Goal: Obtain resource: Download file/media

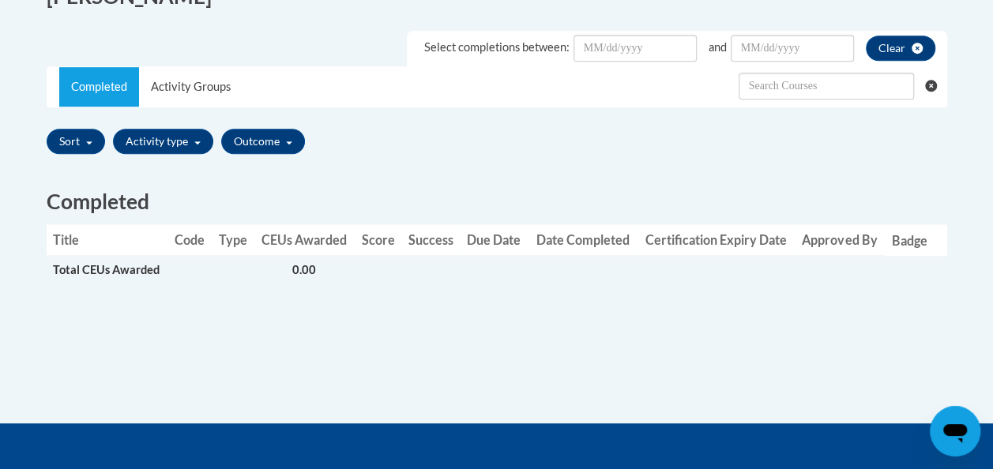
scroll to position [458, 0]
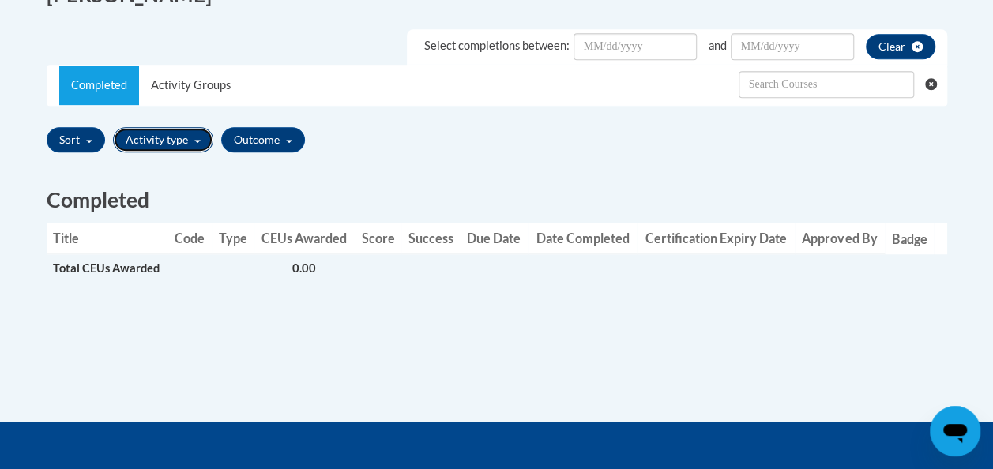
click at [194, 141] on span "button" at bounding box center [197, 141] width 6 height 3
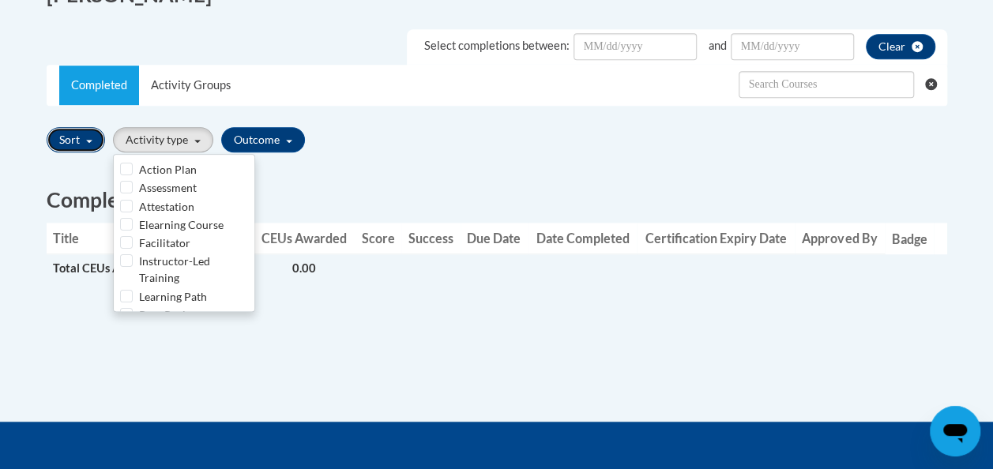
click at [89, 143] on button "Sort" at bounding box center [76, 139] width 58 height 25
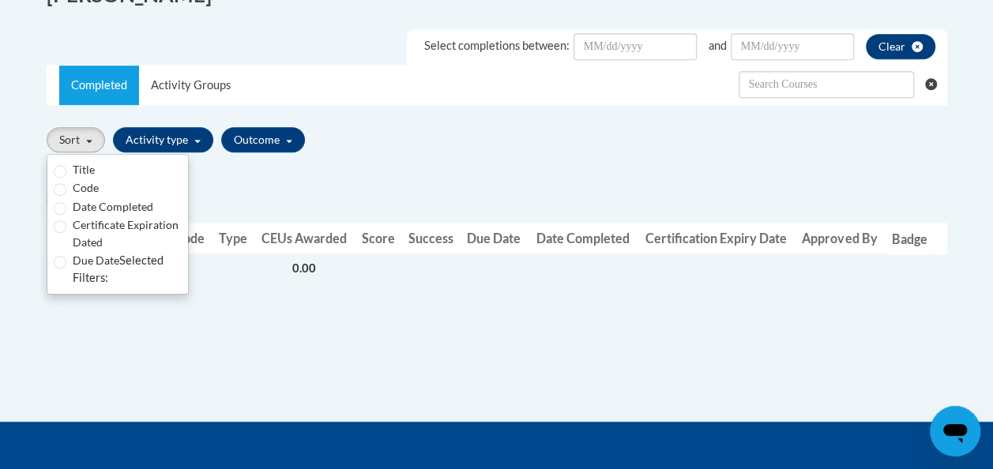
click at [341, 149] on div "Sort Title Code Date Completed Certificate Expiration Dated Due Date Selected F…" at bounding box center [497, 140] width 901 height 37
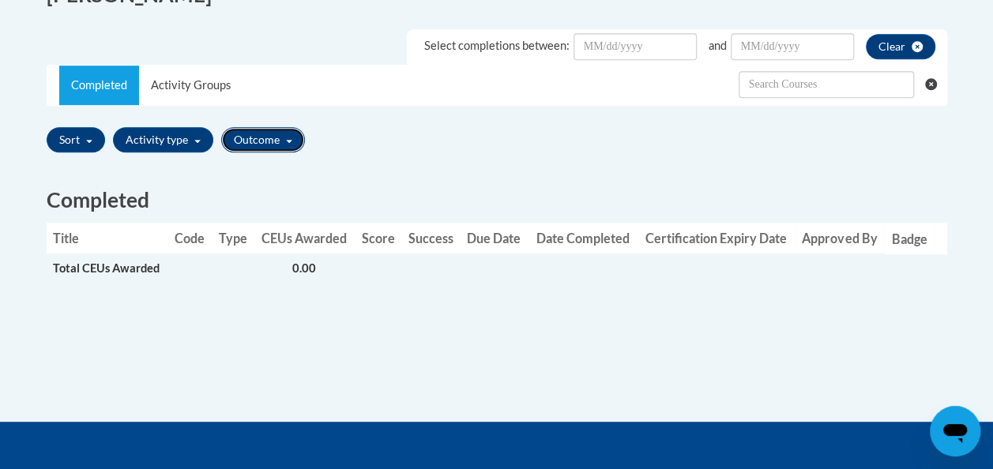
click at [285, 138] on button "Outcome" at bounding box center [263, 139] width 84 height 25
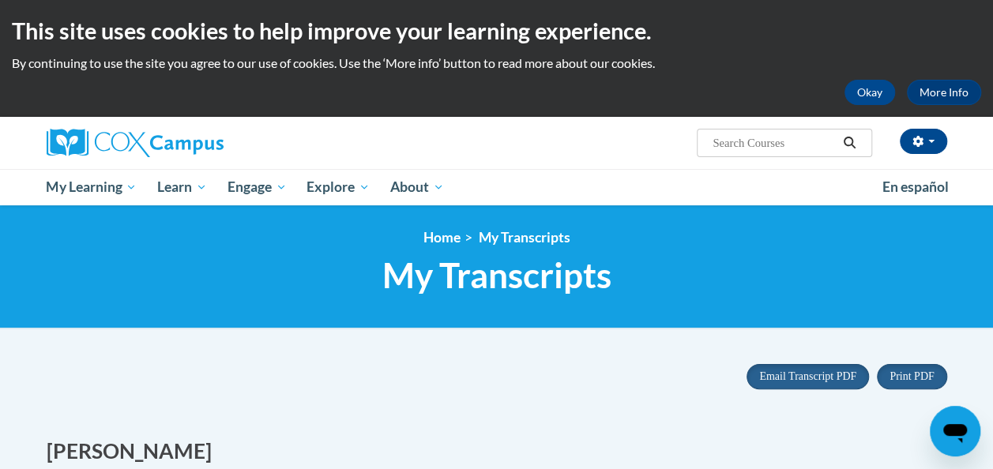
scroll to position [0, 0]
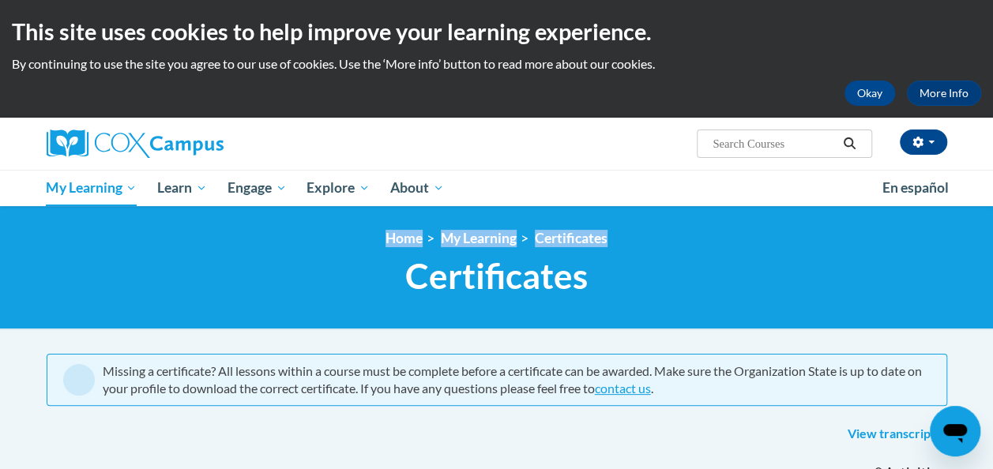
drag, startPoint x: 989, startPoint y: 187, endPoint x: 997, endPoint y: 236, distance: 50.5
click at [993, 236] on html "This site uses cookies to help improve your learning experience. By continuing …" at bounding box center [496, 234] width 993 height 469
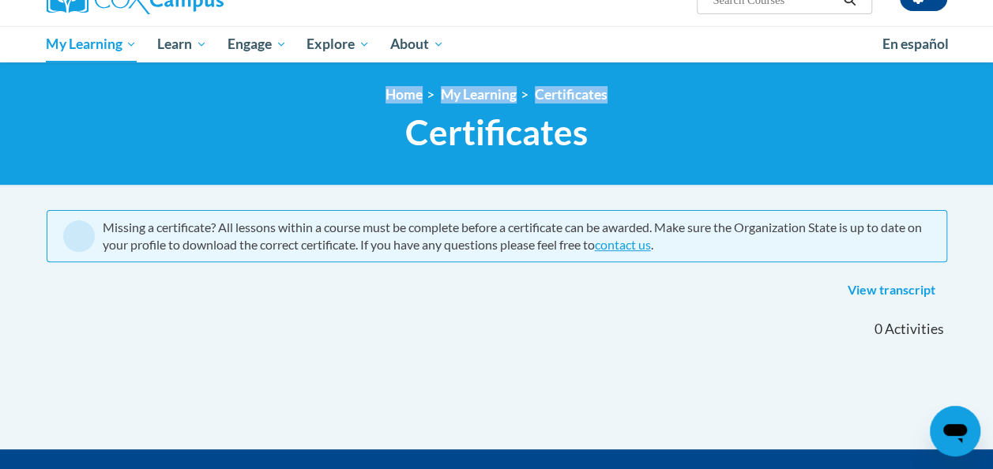
scroll to position [116, 0]
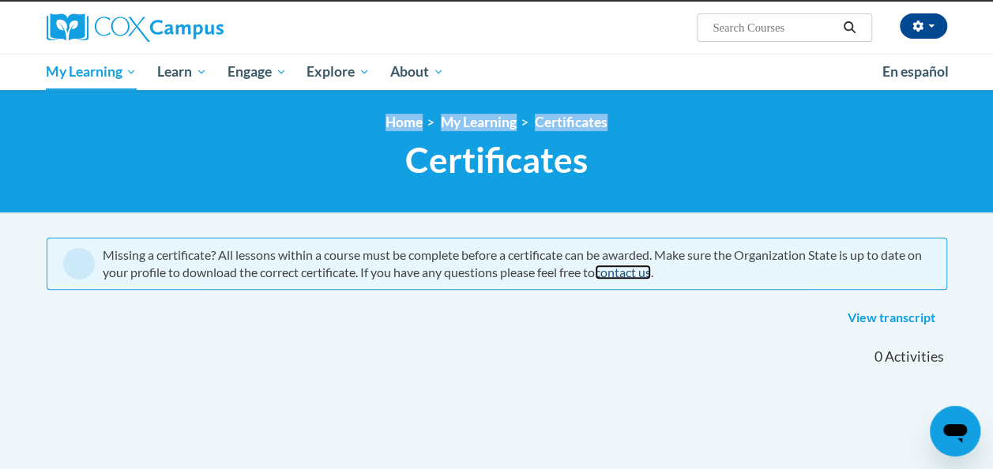
click at [645, 274] on link "contact us" at bounding box center [623, 272] width 56 height 15
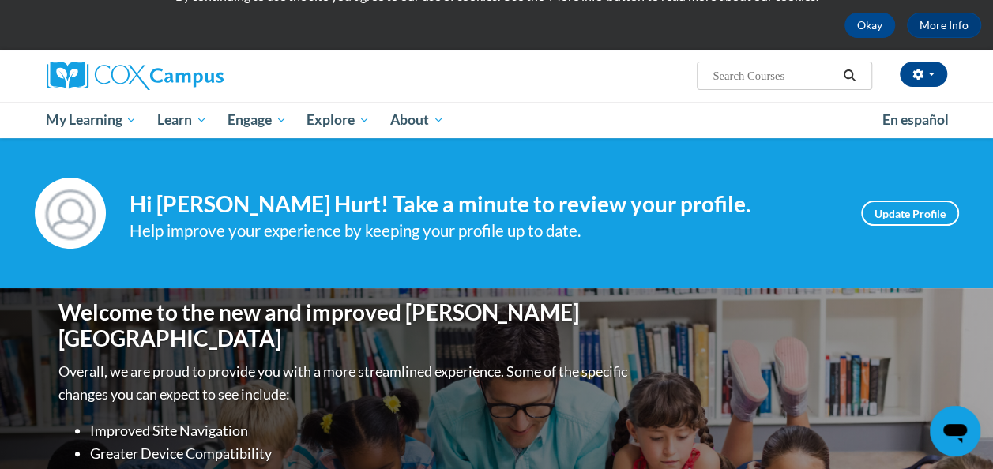
scroll to position [65, 0]
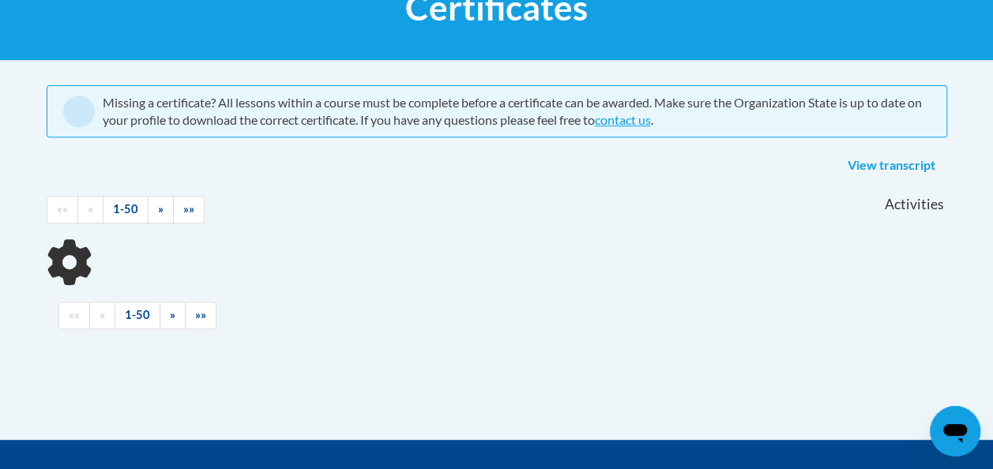
scroll to position [116, 0]
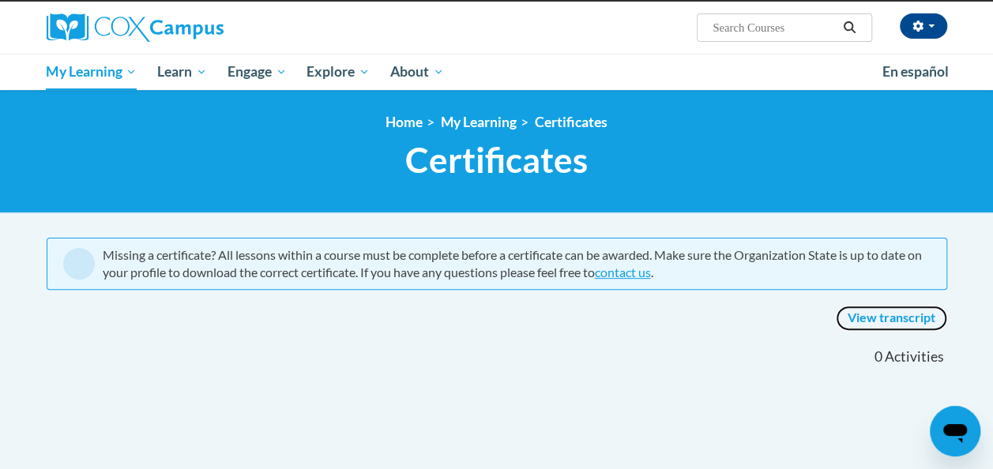
click at [890, 317] on link "View transcript" at bounding box center [891, 318] width 111 height 25
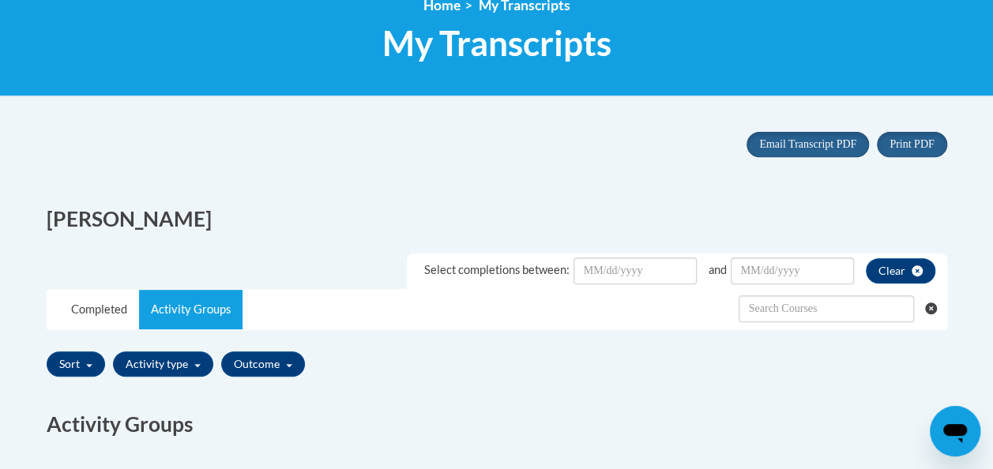
scroll to position [227, 0]
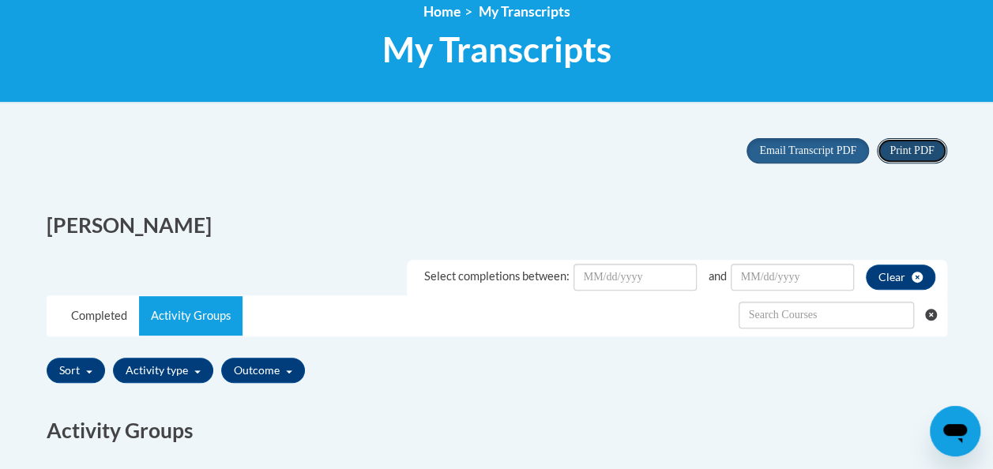
click at [907, 151] on span "Print PDF" at bounding box center [912, 151] width 44 height 12
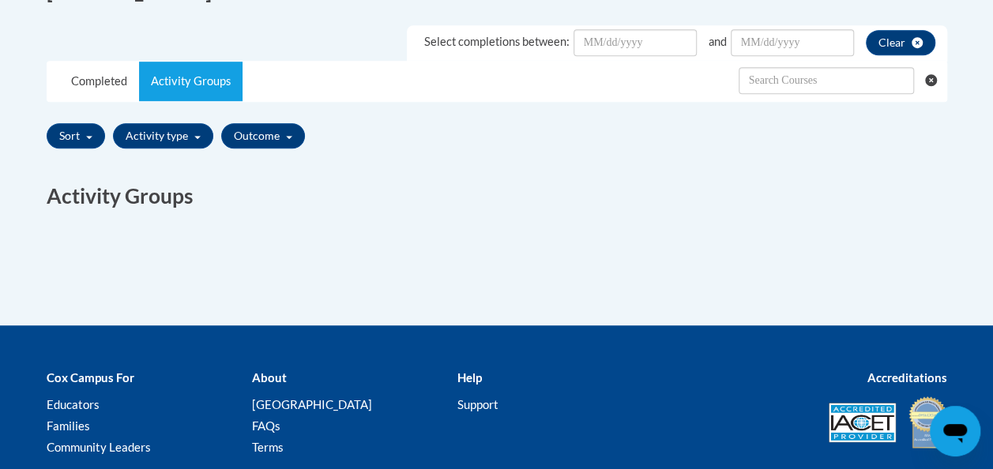
scroll to position [463, 0]
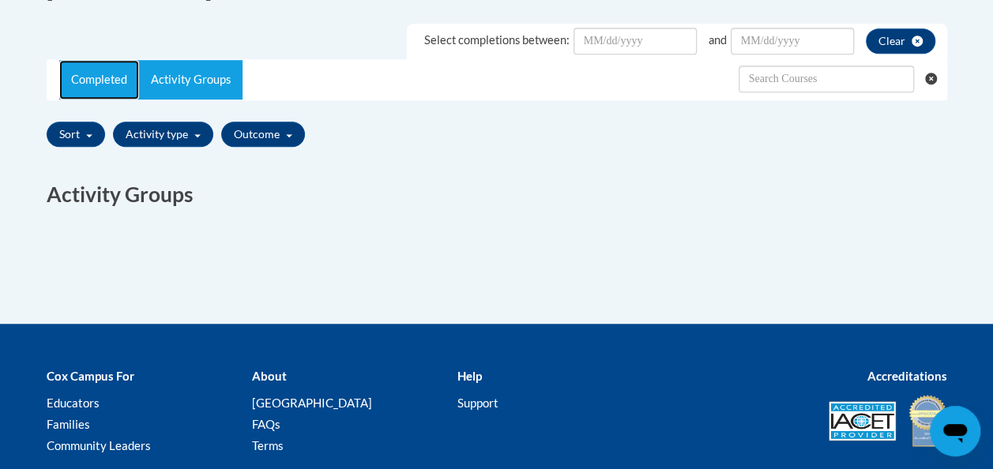
click at [106, 81] on link "Completed" at bounding box center [99, 80] width 80 height 40
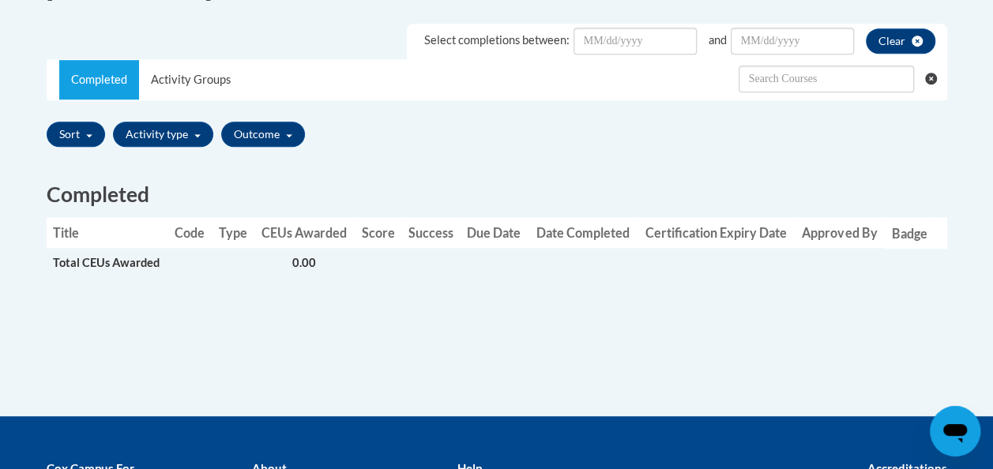
click at [124, 269] on span "Total CEUs Awarded" at bounding box center [106, 262] width 107 height 13
click at [172, 134] on button "Activity type" at bounding box center [163, 134] width 100 height 25
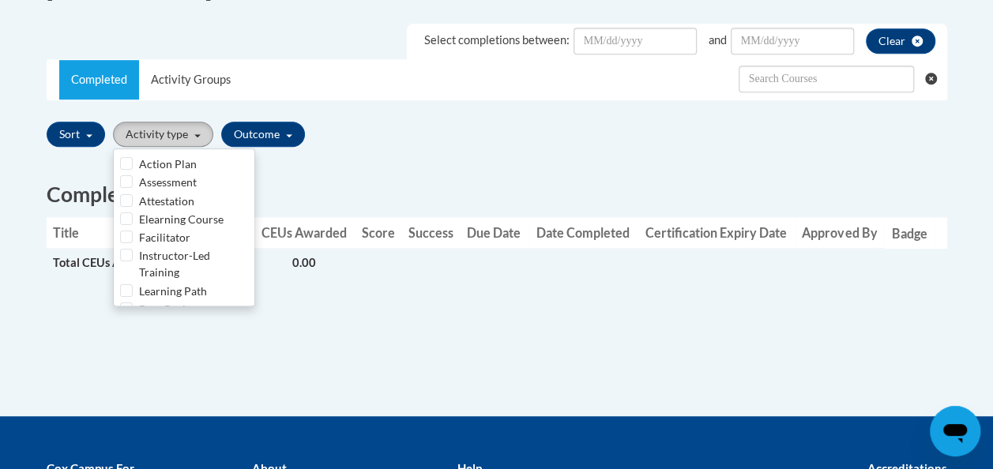
click at [172, 134] on button "Activity type" at bounding box center [163, 134] width 100 height 25
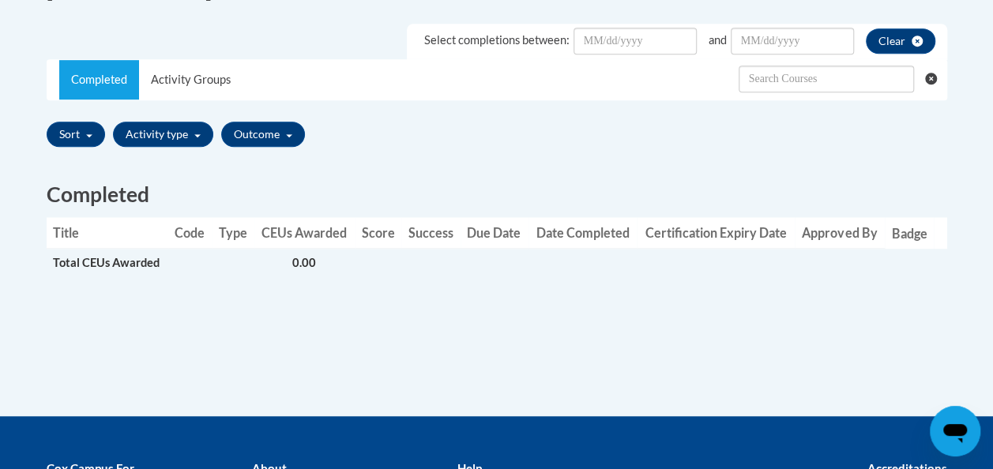
click at [292, 254] on td "0.00" at bounding box center [304, 263] width 100 height 29
click at [106, 262] on span "Total CEUs Awarded" at bounding box center [106, 262] width 107 height 13
drag, startPoint x: 106, startPoint y: 262, endPoint x: 270, endPoint y: 264, distance: 163.6
click at [270, 264] on td "0.00" at bounding box center [304, 263] width 100 height 29
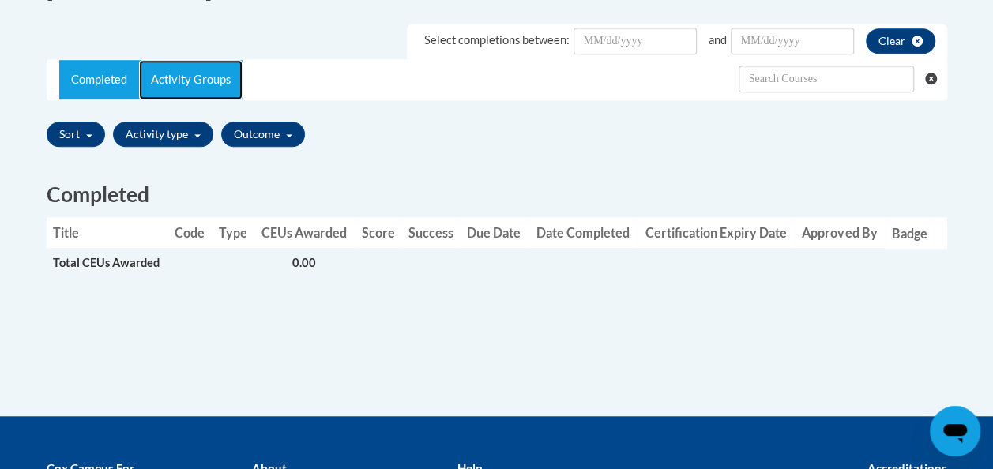
click at [160, 93] on link "Activity Groups" at bounding box center [191, 80] width 104 height 40
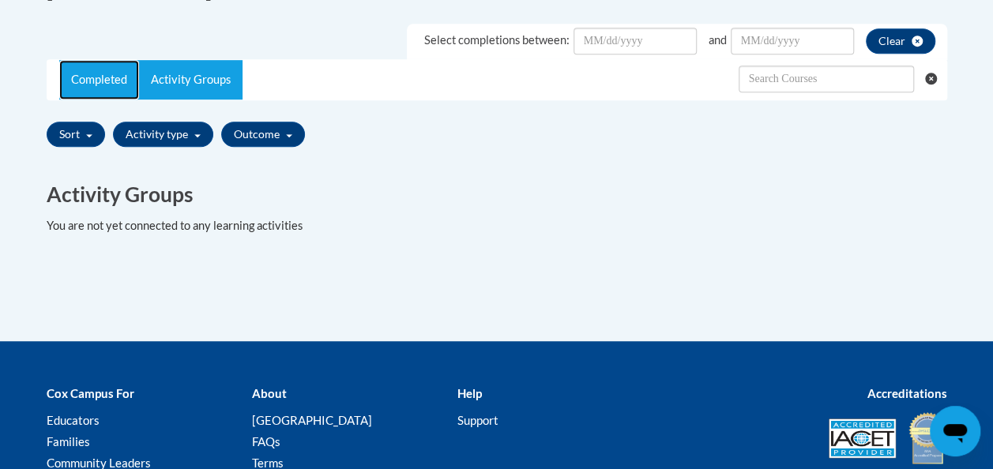
click at [89, 93] on link "Completed" at bounding box center [99, 80] width 80 height 40
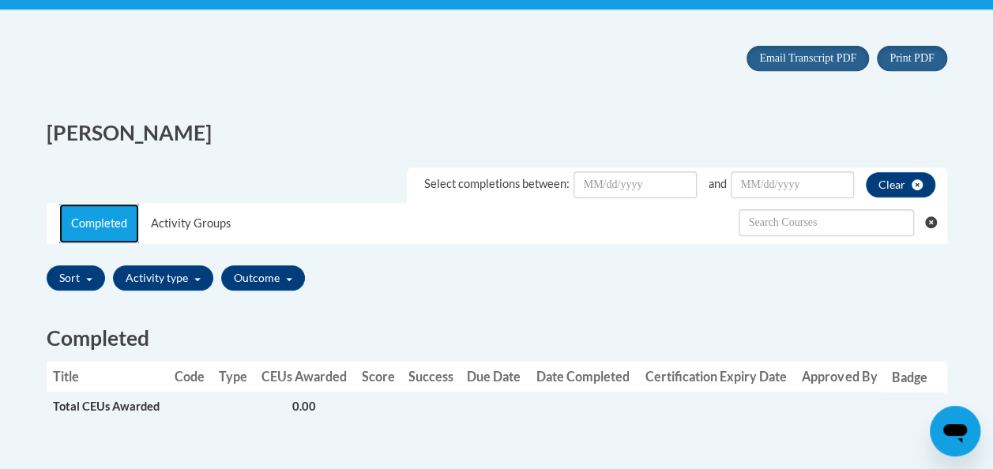
scroll to position [277, 0]
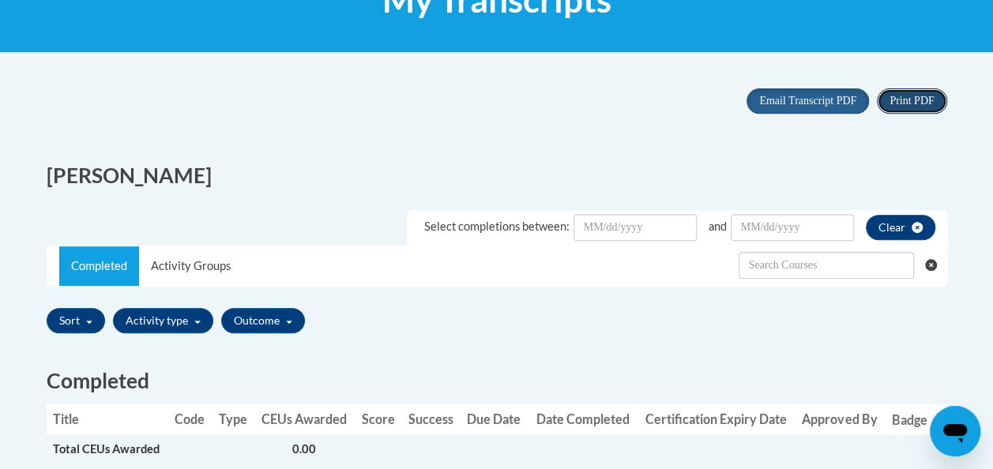
click at [895, 111] on button "Print PDF" at bounding box center [912, 101] width 70 height 25
